Goal: Task Accomplishment & Management: Manage account settings

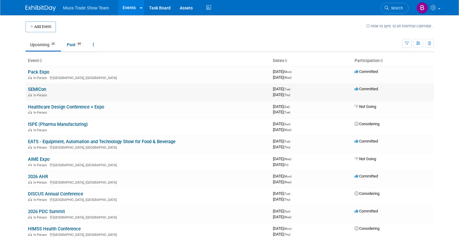
click at [39, 90] on link "SEMICon" at bounding box center [37, 89] width 18 height 5
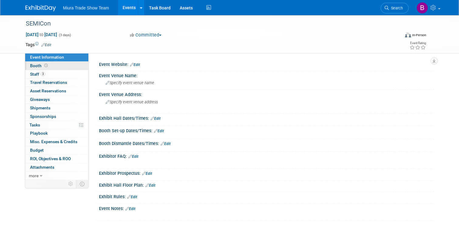
click at [37, 66] on span "Booth" at bounding box center [39, 65] width 19 height 5
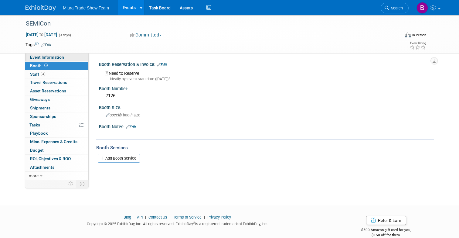
click at [44, 56] on span "Event Information" at bounding box center [47, 57] width 34 height 5
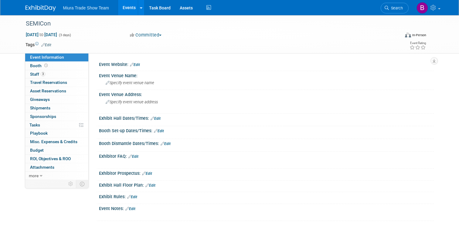
click at [158, 119] on link "Edit" at bounding box center [156, 118] width 10 height 4
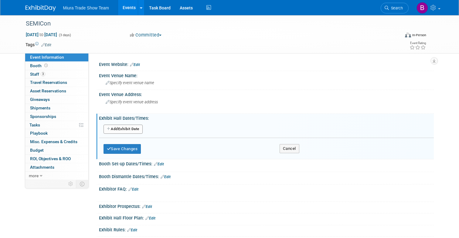
click at [128, 128] on button "Add Another Exhibit Date" at bounding box center [123, 129] width 39 height 9
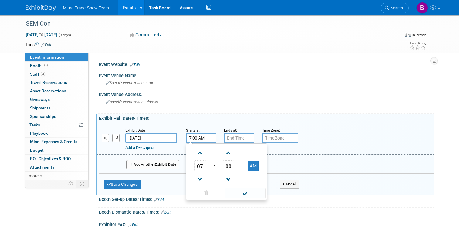
click at [207, 138] on input "7:00 AM" at bounding box center [201, 138] width 30 height 10
click at [202, 138] on input "7:00 AM" at bounding box center [201, 138] width 30 height 10
drag, startPoint x: 192, startPoint y: 138, endPoint x: 186, endPoint y: 138, distance: 5.8
click at [186, 138] on input "7:00 AM" at bounding box center [201, 138] width 30 height 10
type input "10:00 AM"
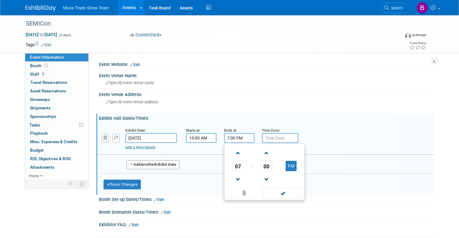
click at [231, 137] on input "7:00 PM" at bounding box center [239, 138] width 30 height 10
drag, startPoint x: 227, startPoint y: 136, endPoint x: 222, endPoint y: 136, distance: 5.2
click at [222, 136] on div "Ends at: 7:00 PM 07 : 00 PM 12 01 02 03 04 05 06 07 08 09 10 11 00 05 10 15 20 …" at bounding box center [239, 135] width 38 height 16
type input "5:00 PM"
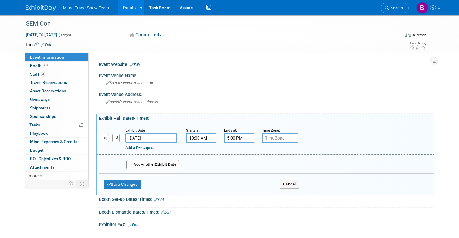
drag, startPoint x: 347, startPoint y: 131, endPoint x: 273, endPoint y: 133, distance: 73.2
click at [346, 131] on div "Add a Description Description:" at bounding box center [266, 138] width 346 height 23
click at [271, 136] on input "text" at bounding box center [280, 138] width 36 height 10
click at [137, 148] on link "Add a Description" at bounding box center [140, 147] width 30 height 5
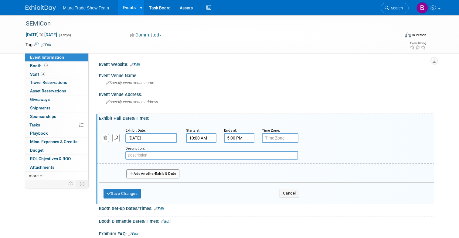
click at [137, 148] on small "Description:" at bounding box center [134, 148] width 19 height 4
click at [152, 173] on span "Another" at bounding box center [148, 173] width 14 height 4
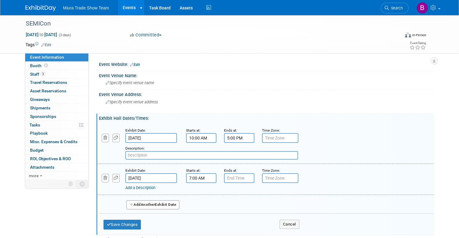
click at [194, 178] on input "7:00 AM" at bounding box center [201, 178] width 30 height 10
drag, startPoint x: 191, startPoint y: 176, endPoint x: 181, endPoint y: 175, distance: 9.5
click at [182, 175] on div "Starts at: 7:00 AM 07 : 00 AM 12 01 02 03 04 05 06 07 08 09 10 11 00 05 10 15 2…" at bounding box center [201, 175] width 38 height 16
type input "10:00 AM"
click at [226, 177] on input "7:00 PM" at bounding box center [239, 178] width 30 height 10
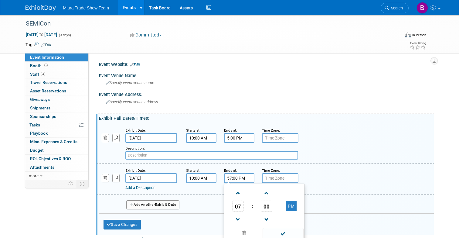
scroll to position [2, 0]
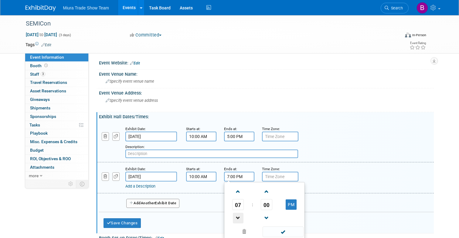
click at [240, 218] on span at bounding box center [238, 218] width 11 height 11
type input "5:00 PM"
drag, startPoint x: 292, startPoint y: 206, endPoint x: 203, endPoint y: 206, distance: 88.4
click at [240, 210] on table "05 : 00 PM" at bounding box center [265, 204] width 78 height 42
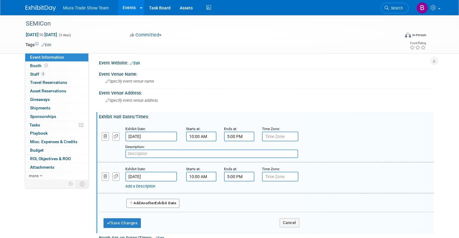
click at [170, 223] on div "Save Changes Cancel" at bounding box center [202, 221] width 196 height 19
click at [158, 205] on button "Add Another Exhibit Date" at bounding box center [152, 203] width 53 height 9
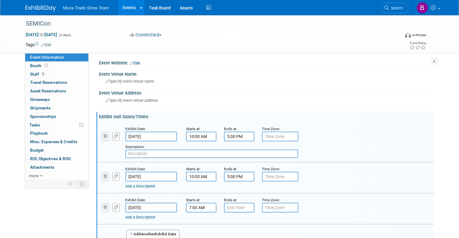
click at [214, 207] on input "7:00 AM" at bounding box center [201, 208] width 30 height 10
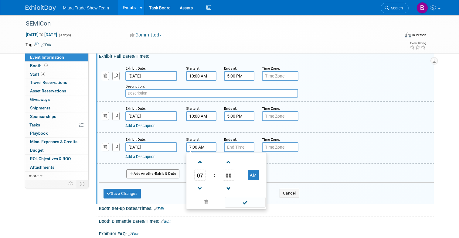
scroll to position [81, 0]
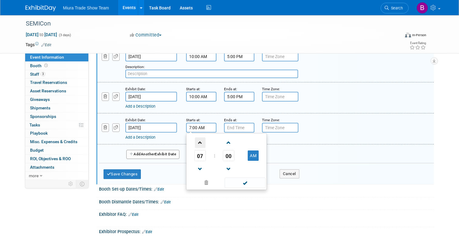
click at [198, 146] on span at bounding box center [200, 142] width 11 height 11
click at [200, 146] on span at bounding box center [200, 142] width 11 height 11
type input "10:00 AM"
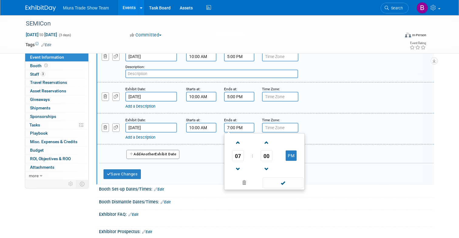
click at [235, 127] on input "7:00 PM" at bounding box center [239, 128] width 30 height 10
click at [238, 166] on span at bounding box center [238, 169] width 11 height 11
type input "4:00 PM"
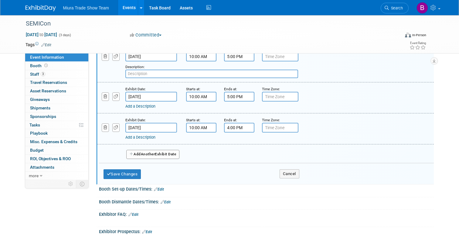
click at [178, 186] on div "Booth Set-up Dates/Times: Edit" at bounding box center [266, 188] width 335 height 8
click at [118, 174] on button "Save Changes" at bounding box center [123, 174] width 38 height 10
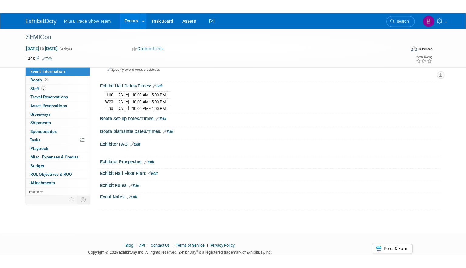
scroll to position [0, 0]
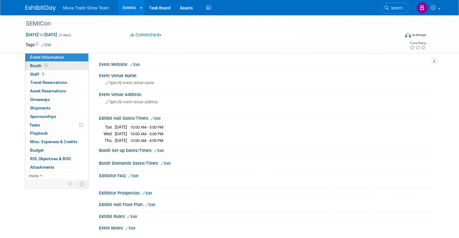
click at [34, 65] on span "Booth" at bounding box center [39, 65] width 19 height 5
